Goal: Transaction & Acquisition: Purchase product/service

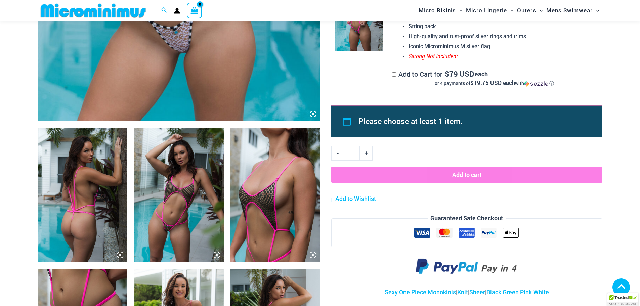
scroll to position [464, 0]
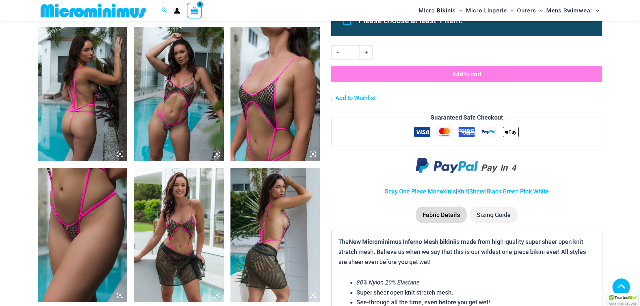
click at [215, 155] on icon at bounding box center [217, 154] width 6 height 6
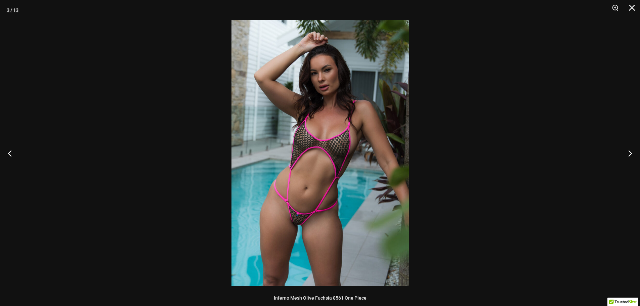
click at [304, 186] on img at bounding box center [320, 153] width 177 height 266
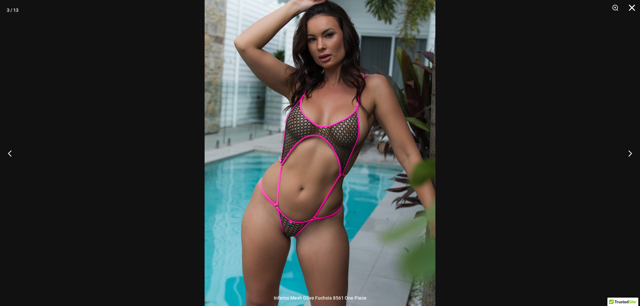
click at [634, 9] on button "Close" at bounding box center [629, 10] width 17 height 20
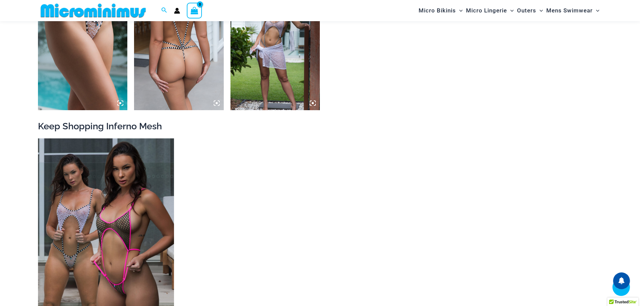
scroll to position [935, 0]
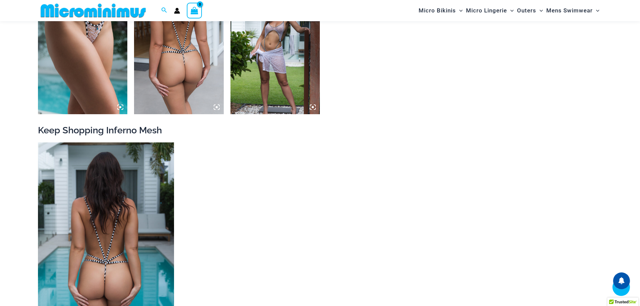
click at [107, 228] on img at bounding box center [106, 245] width 136 height 204
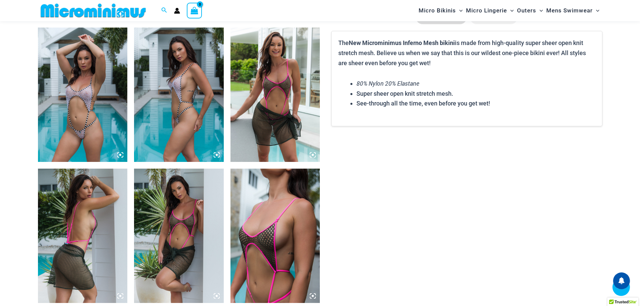
scroll to position [903, 0]
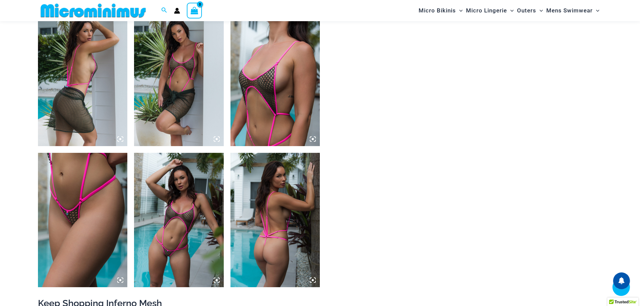
click at [179, 234] on img at bounding box center [179, 220] width 90 height 134
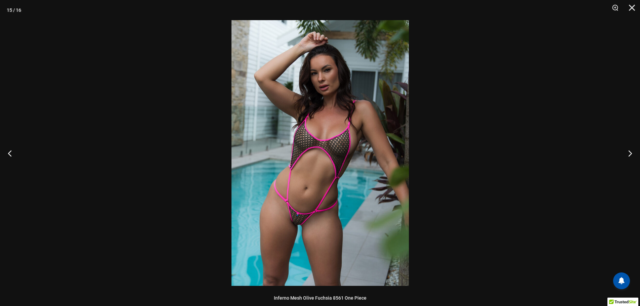
click at [307, 220] on img at bounding box center [320, 153] width 177 height 266
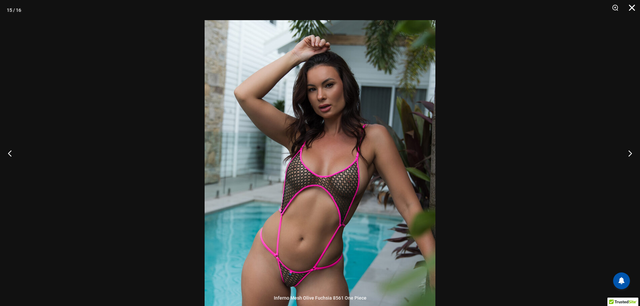
click at [634, 8] on button "Close" at bounding box center [629, 10] width 17 height 20
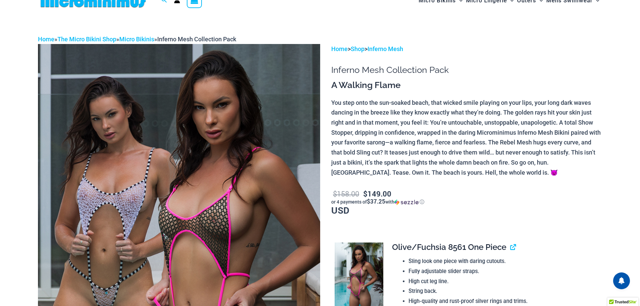
scroll to position [0, 0]
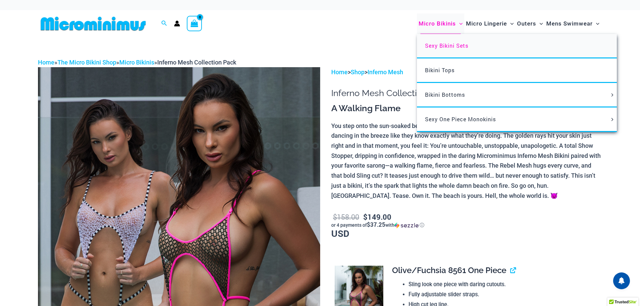
click at [448, 44] on span "Sexy Bikini Sets" at bounding box center [446, 45] width 43 height 7
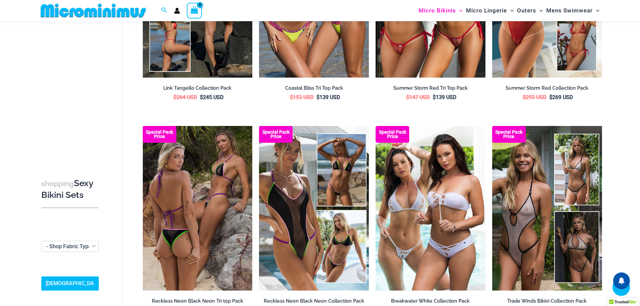
scroll to position [600, 0]
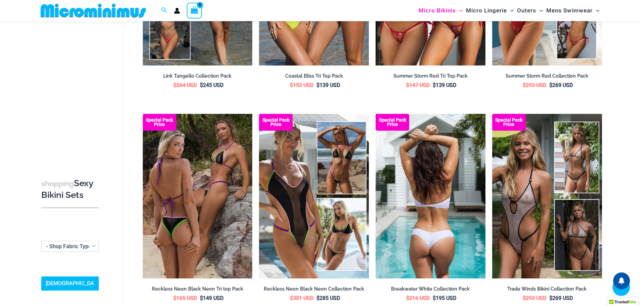
click at [426, 220] on img at bounding box center [431, 196] width 110 height 165
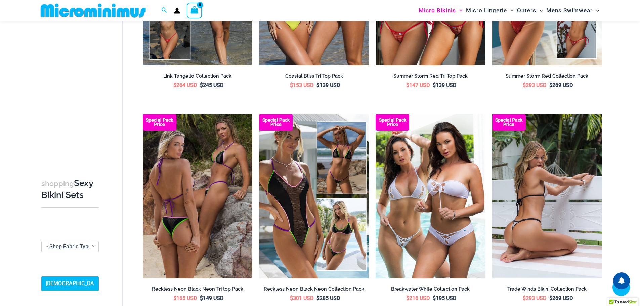
click at [542, 204] on img at bounding box center [547, 196] width 110 height 165
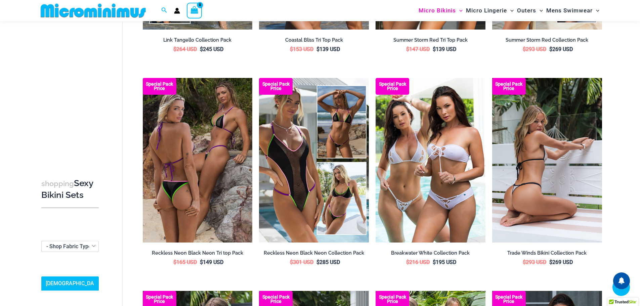
scroll to position [835, 0]
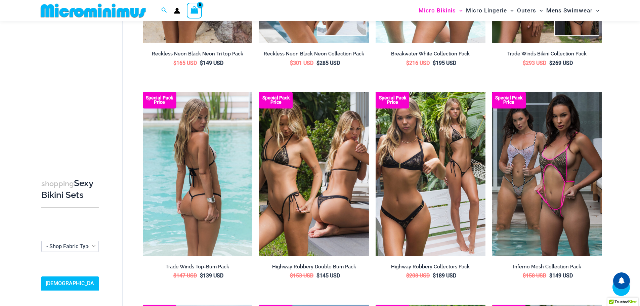
click at [236, 213] on img at bounding box center [198, 174] width 110 height 165
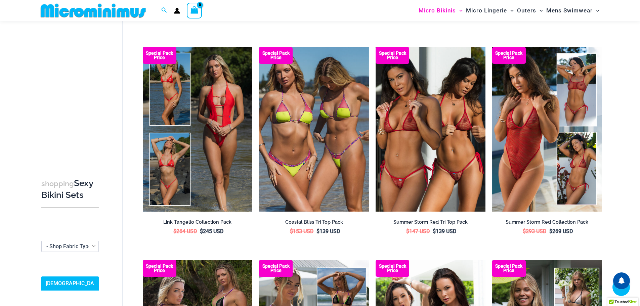
scroll to position [465, 0]
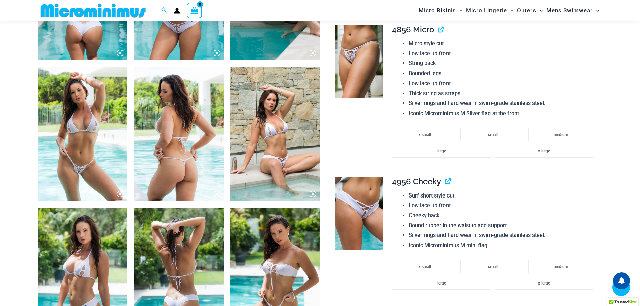
scroll to position [599, 0]
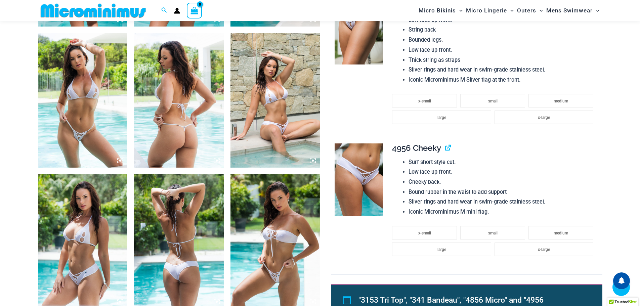
click at [97, 148] on img at bounding box center [83, 100] width 90 height 134
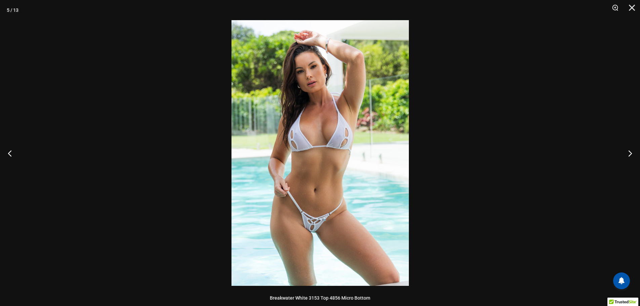
click at [327, 201] on img at bounding box center [320, 153] width 177 height 266
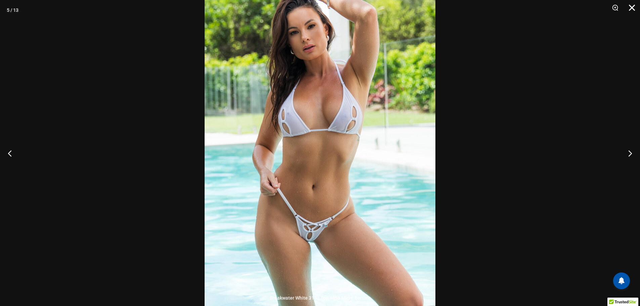
click at [634, 7] on button "Close" at bounding box center [629, 10] width 17 height 20
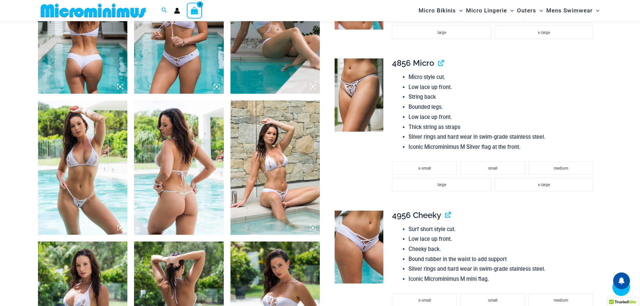
scroll to position [465, 0]
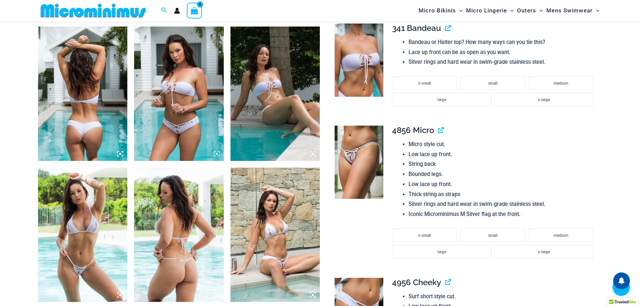
click at [184, 122] on img at bounding box center [179, 94] width 90 height 134
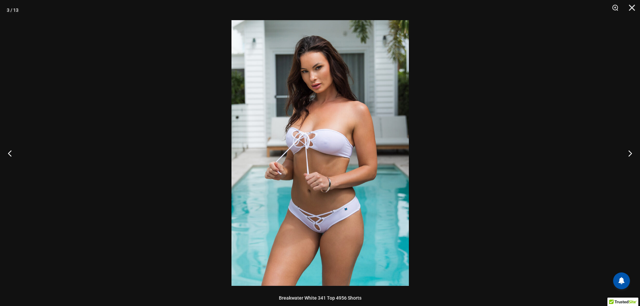
click at [323, 177] on img at bounding box center [320, 153] width 177 height 266
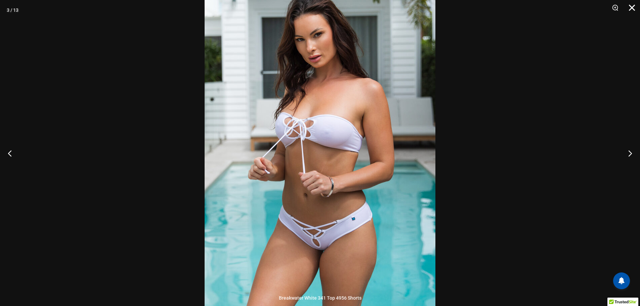
click at [633, 8] on button "Close" at bounding box center [629, 10] width 17 height 20
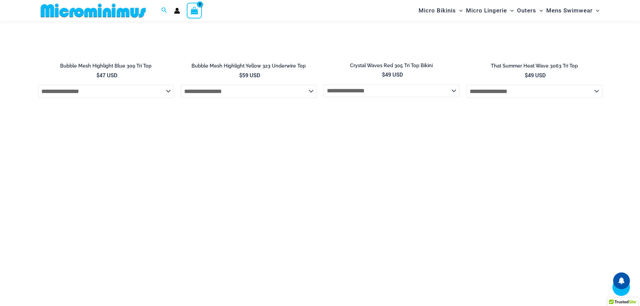
scroll to position [2044, 0]
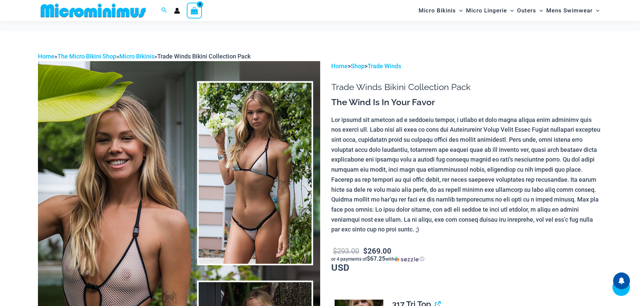
scroll to position [401, 0]
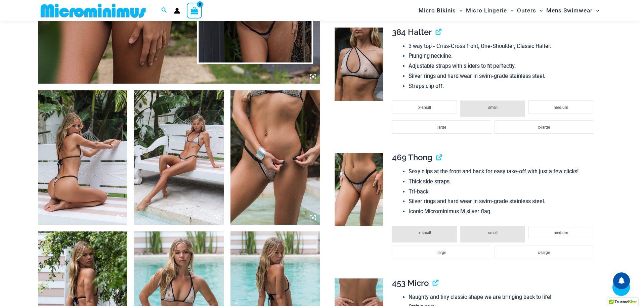
click at [291, 179] on img at bounding box center [276, 157] width 90 height 134
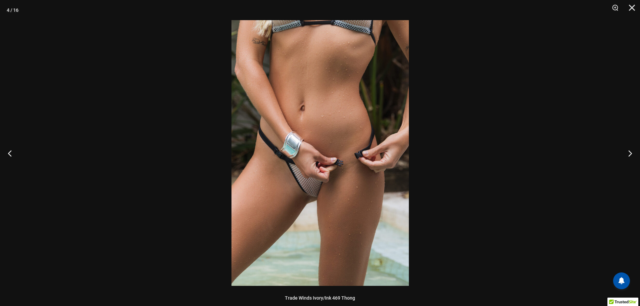
click at [333, 201] on img at bounding box center [320, 153] width 177 height 266
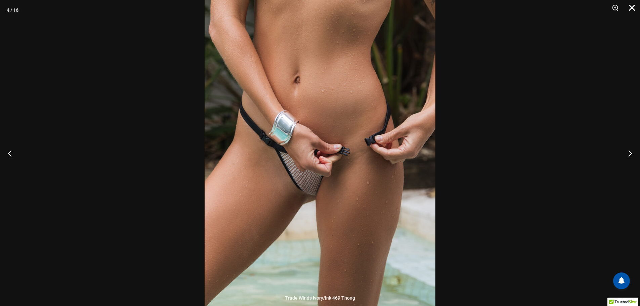
click at [634, 8] on button "Close" at bounding box center [629, 10] width 17 height 20
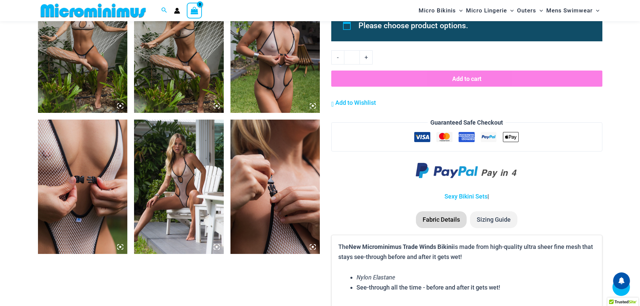
scroll to position [939, 0]
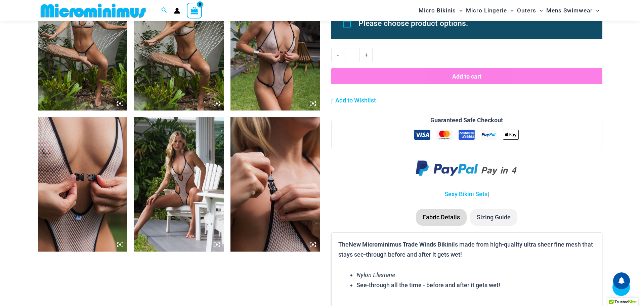
click at [189, 189] on img at bounding box center [179, 184] width 90 height 134
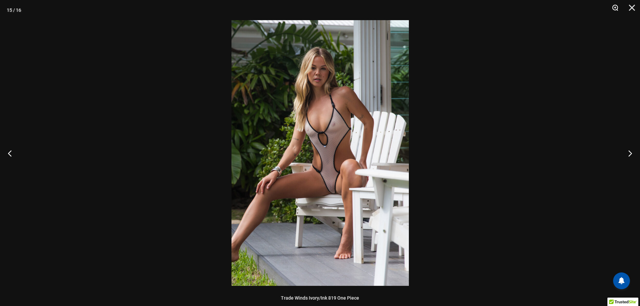
click at [614, 8] on button "Zoom" at bounding box center [613, 10] width 17 height 20
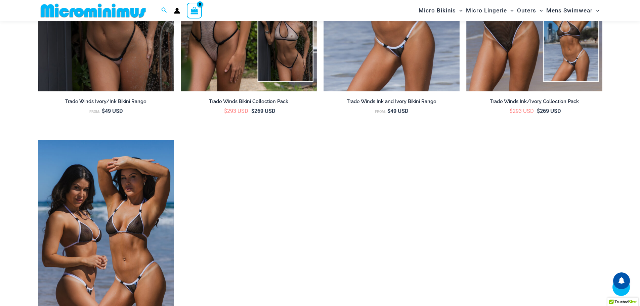
scroll to position [1176, 0]
